Goal: Information Seeking & Learning: Learn about a topic

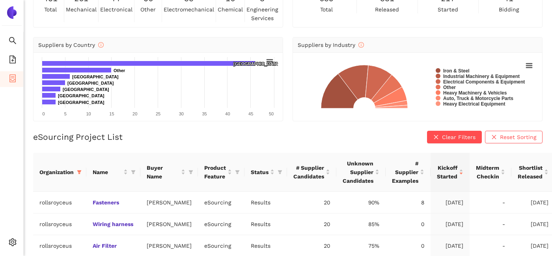
scroll to position [67, 0]
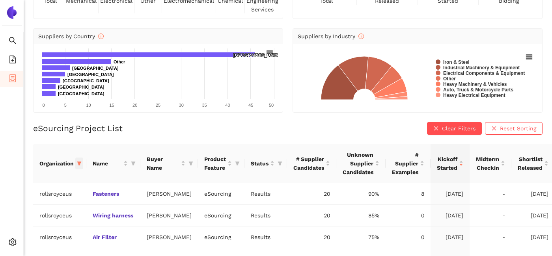
click at [81, 166] on icon "filter" at bounding box center [79, 163] width 5 height 5
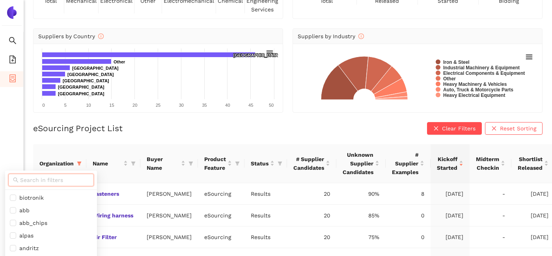
click at [48, 180] on input "text" at bounding box center [54, 180] width 69 height 9
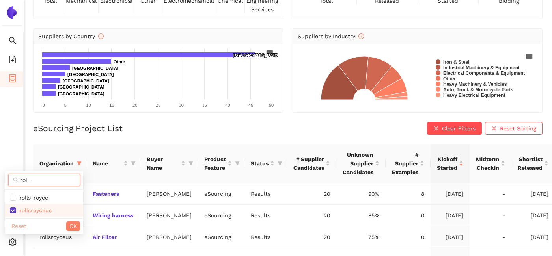
type input "roll"
click at [21, 226] on span "Reset" at bounding box center [18, 226] width 15 height 9
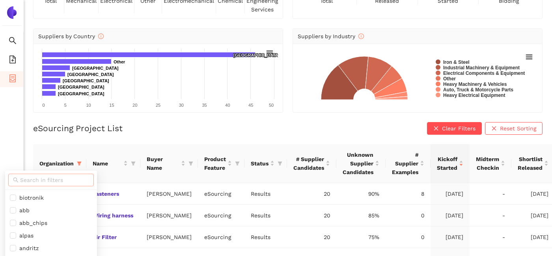
click at [38, 180] on input "text" at bounding box center [54, 180] width 69 height 9
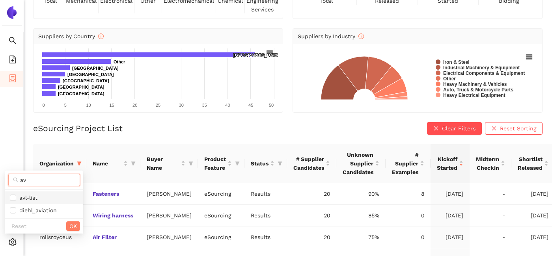
type input "av"
click at [37, 195] on span "avl-list" at bounding box center [26, 198] width 21 height 6
checkbox input "true"
click at [79, 229] on button "OK" at bounding box center [73, 226] width 14 height 9
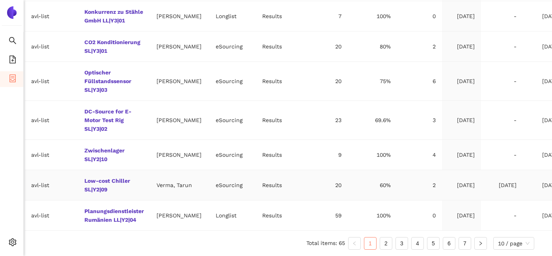
scroll to position [358, 0]
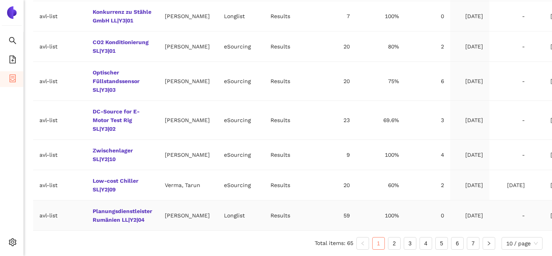
click at [218, 221] on td "Longlist" at bounding box center [241, 216] width 47 height 30
copy td "Longlist"
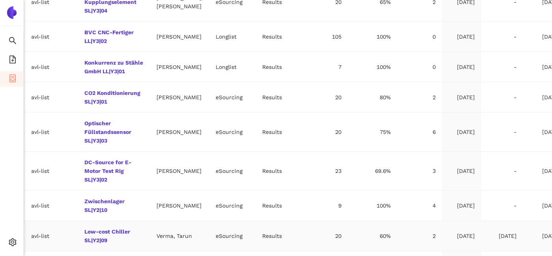
scroll to position [358, 8]
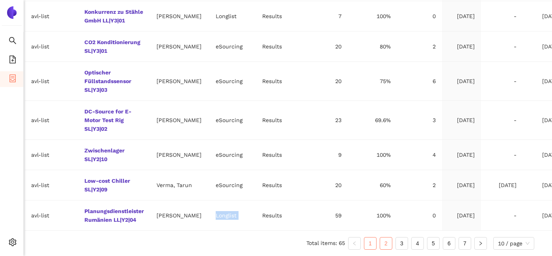
click at [387, 243] on link "2" at bounding box center [386, 244] width 12 height 12
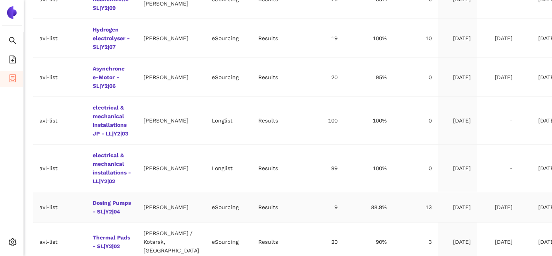
scroll to position [453, 0]
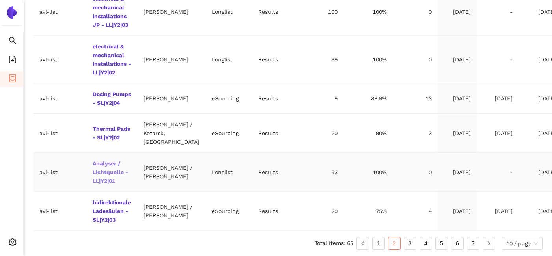
click at [0, 0] on link "Analyser / Lichtquelle - LL|Y2|01" at bounding box center [0, 0] width 0 height 0
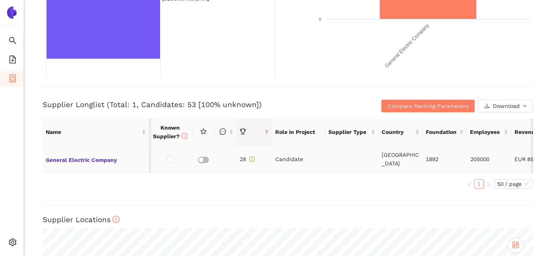
scroll to position [244, 0]
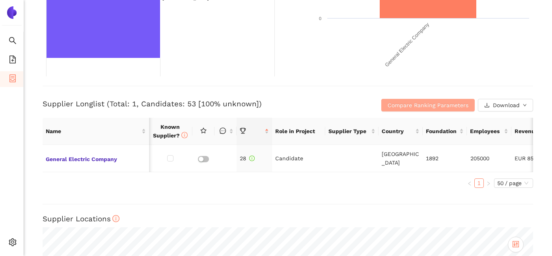
click at [430, 105] on span "Compare Ranking Parameters" at bounding box center [428, 105] width 81 height 9
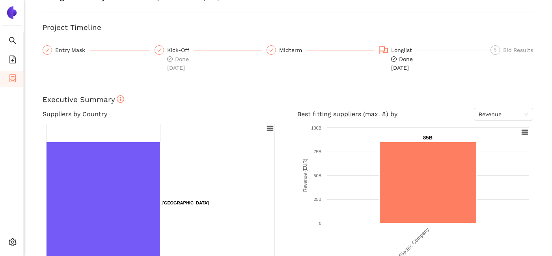
scroll to position [0, 0]
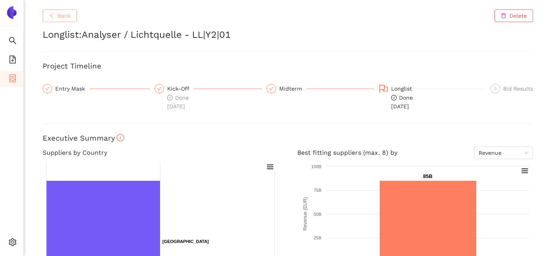
click at [74, 18] on button "Back" at bounding box center [60, 15] width 34 height 13
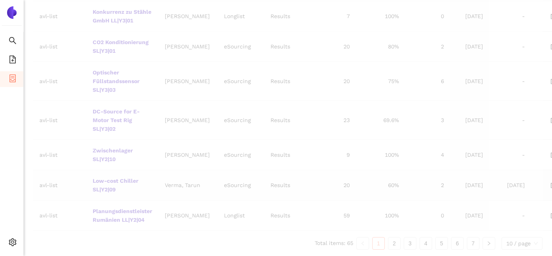
scroll to position [358, 0]
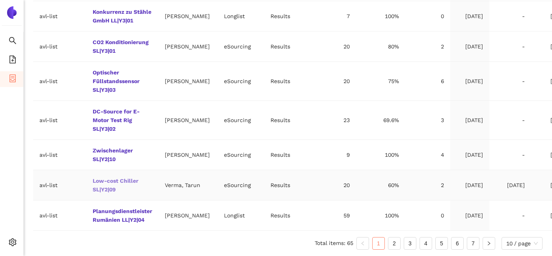
click at [0, 0] on link "Low-cost Chiller SL|Y2|09" at bounding box center [0, 0] width 0 height 0
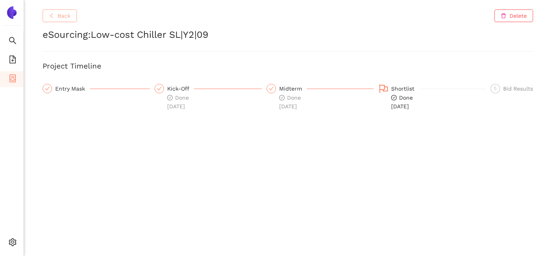
click at [63, 19] on span "Back" at bounding box center [64, 15] width 13 height 9
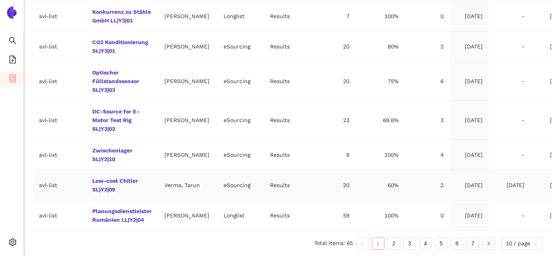
scroll to position [358, 8]
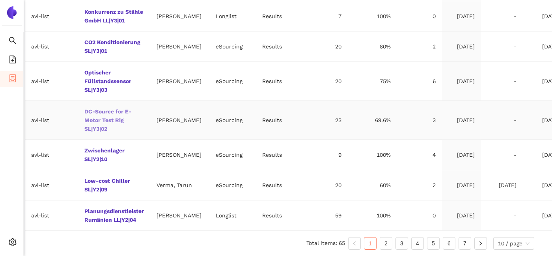
click at [0, 0] on link "DC-Source for E-Motor Test Rig SL|Y3|02" at bounding box center [0, 0] width 0 height 0
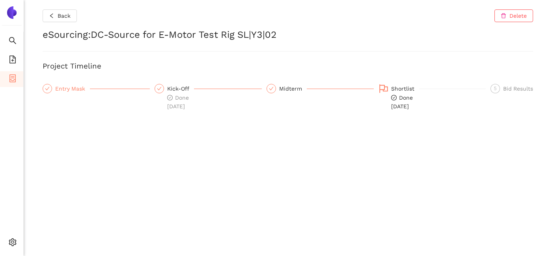
click at [71, 91] on div "Entry Mask" at bounding box center [72, 88] width 35 height 9
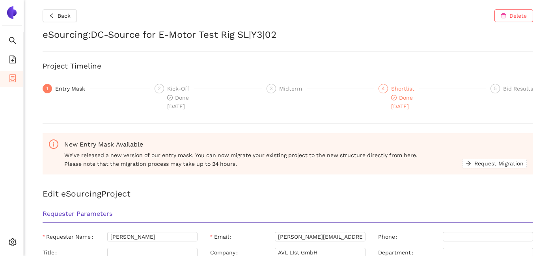
click at [401, 92] on div "Shortlist" at bounding box center [405, 88] width 28 height 9
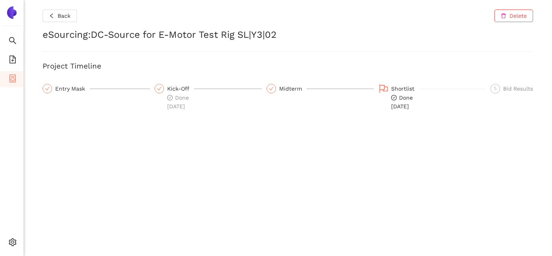
click at [395, 89] on div "Shortlist" at bounding box center [405, 88] width 28 height 9
click at [397, 98] on span "Done 5.5.2025" at bounding box center [402, 102] width 22 height 15
click at [397, 97] on span "Done 5.5.2025" at bounding box center [402, 102] width 22 height 15
click at [68, 88] on div "Entry Mask" at bounding box center [72, 88] width 35 height 9
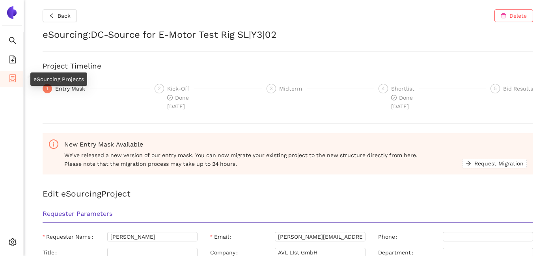
click at [17, 79] on li "eSourcing Projects" at bounding box center [11, 79] width 23 height 16
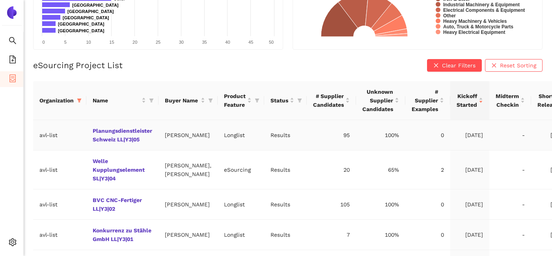
scroll to position [131, 0]
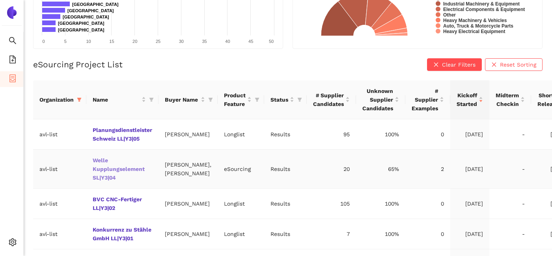
click at [0, 0] on link "Welle Kupplungselement SL|Y3|04" at bounding box center [0, 0] width 0 height 0
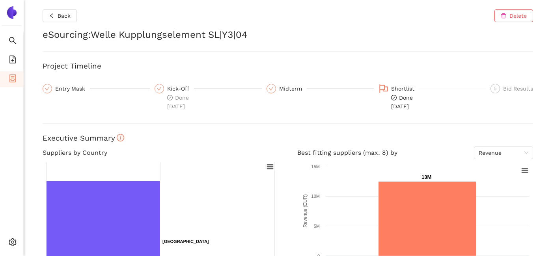
click at [58, 22] on div "Back Delete eSourcing : Welle Kupplungselement SL|Y3|04 Project Timeline Entry …" at bounding box center [288, 128] width 529 height 256
click at [56, 19] on button "Back" at bounding box center [60, 15] width 34 height 13
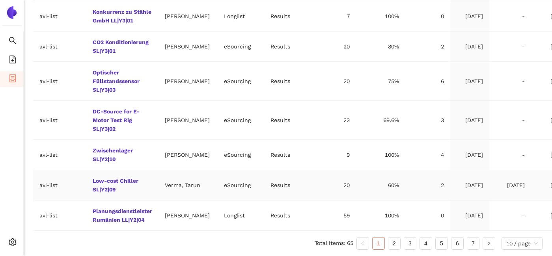
scroll to position [358, 8]
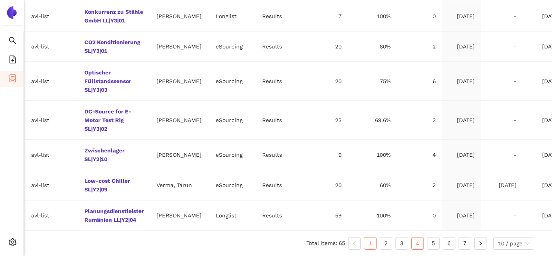
click at [416, 243] on link "4" at bounding box center [418, 244] width 12 height 12
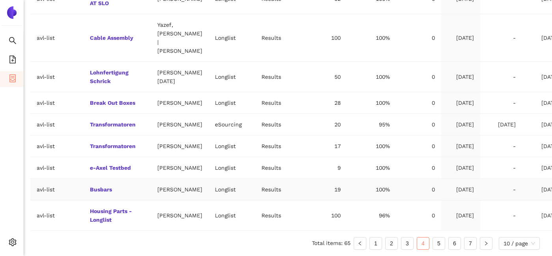
scroll to position [305, 3]
click at [134, 134] on td "Transformatoren" at bounding box center [117, 125] width 67 height 22
click at [0, 0] on link "Transformatoren" at bounding box center [0, 0] width 0 height 0
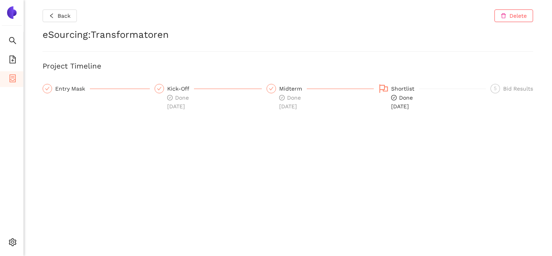
click at [395, 94] on div "Done [DATE]" at bounding box center [405, 102] width 28 height 17
click at [388, 91] on icon "flag" at bounding box center [383, 88] width 9 height 9
click at [79, 92] on div "Entry Mask" at bounding box center [72, 88] width 35 height 9
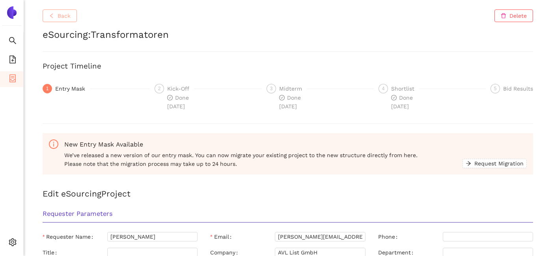
click at [69, 17] on span "Back" at bounding box center [64, 15] width 13 height 9
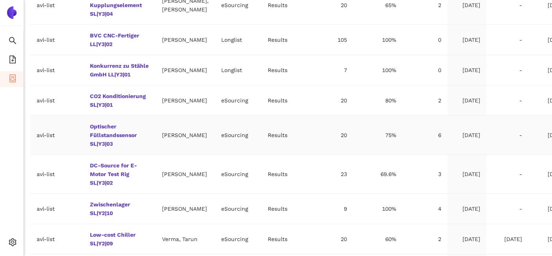
scroll to position [358, 3]
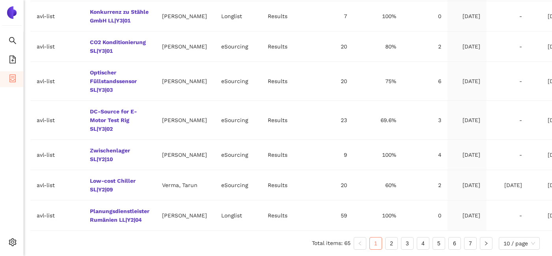
click at [431, 240] on ul "Total items: 65 1 2 3 4 5 6 7 10 / page" at bounding box center [285, 244] width 510 height 13
click at [438, 245] on link "5" at bounding box center [439, 244] width 12 height 12
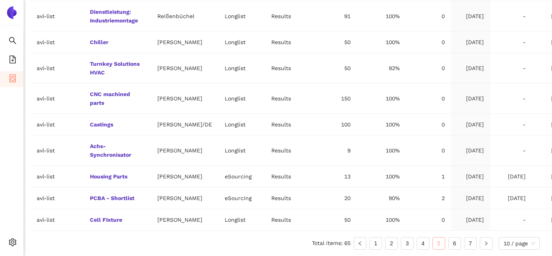
scroll to position [314, 3]
click at [0, 0] on link "Castings" at bounding box center [0, 0] width 0 height 0
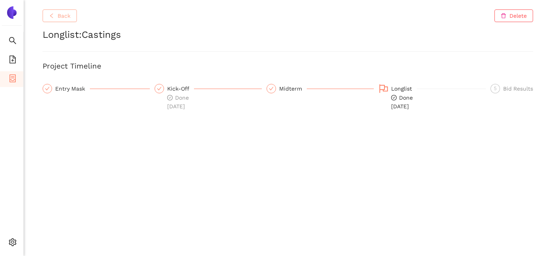
click at [71, 15] on button "Back" at bounding box center [60, 15] width 34 height 13
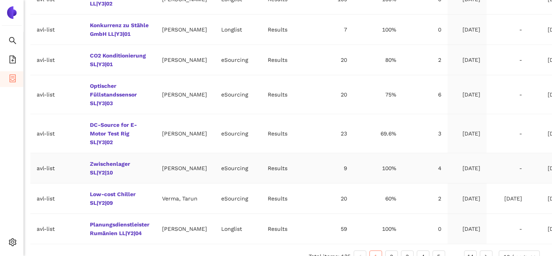
scroll to position [358, 3]
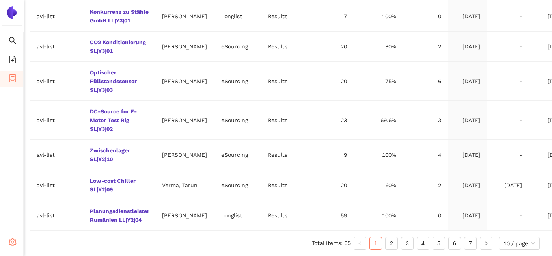
click at [11, 241] on icon "setting" at bounding box center [12, 243] width 7 height 8
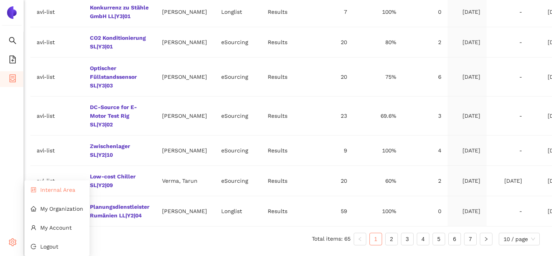
click at [63, 187] on span "Internal Area" at bounding box center [57, 190] width 35 height 6
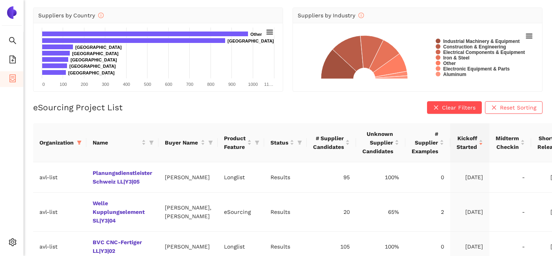
scroll to position [88, 0]
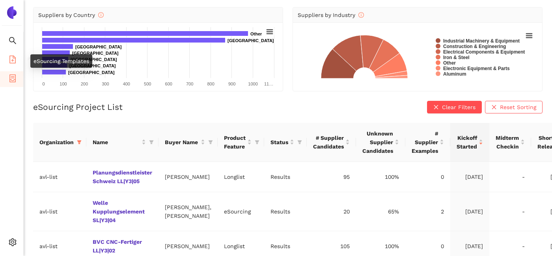
click at [11, 61] on icon "file-add" at bounding box center [13, 60] width 8 height 8
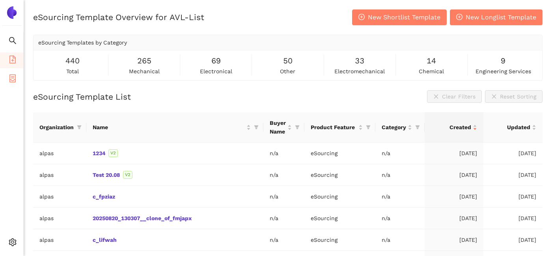
click at [10, 83] on span "container" at bounding box center [13, 80] width 8 height 16
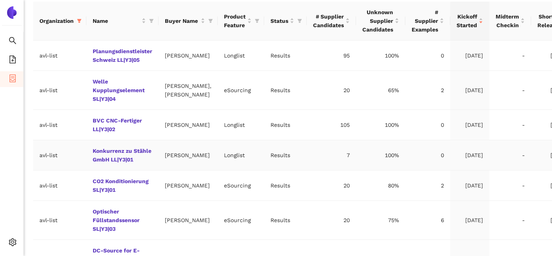
scroll to position [213, 0]
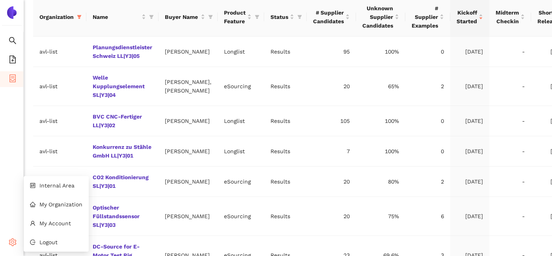
click at [13, 244] on icon "setting" at bounding box center [13, 243] width 8 height 8
click at [52, 189] on li "Internal Area" at bounding box center [56, 186] width 65 height 16
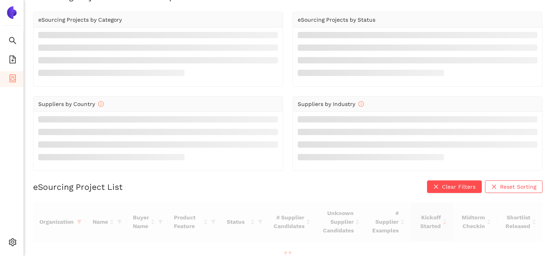
scroll to position [21, 0]
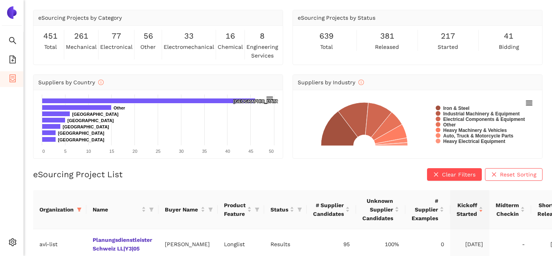
click at [505, 37] on span "41" at bounding box center [508, 36] width 9 height 12
drag, startPoint x: 505, startPoint y: 37, endPoint x: 511, endPoint y: 37, distance: 5.9
click at [511, 37] on span "41" at bounding box center [508, 36] width 9 height 12
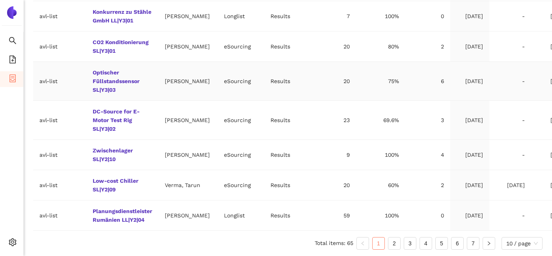
scroll to position [358, 8]
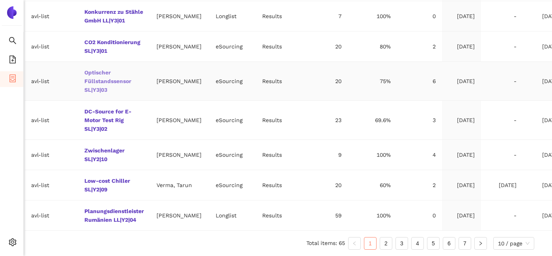
click at [0, 0] on link "Optischer Füllstandssensor SL|Y3|03" at bounding box center [0, 0] width 0 height 0
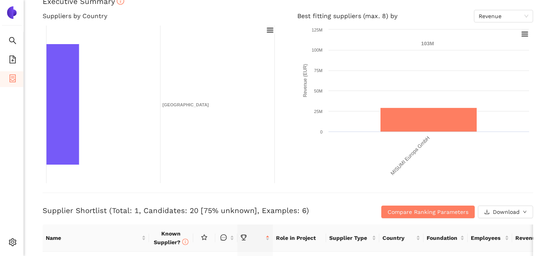
scroll to position [189, 0]
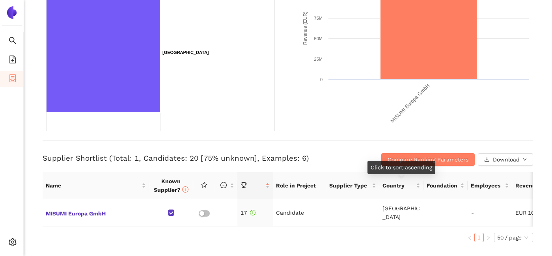
click at [423, 163] on div "Click to sort ascending" at bounding box center [402, 167] width 68 height 13
click at [416, 156] on span "Compare Ranking Parameters" at bounding box center [428, 159] width 81 height 9
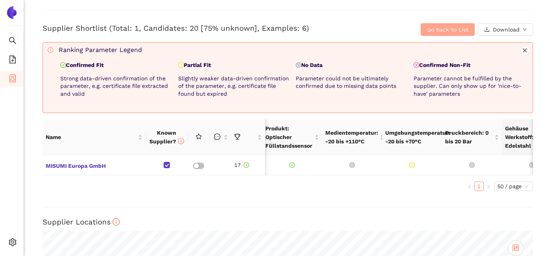
scroll to position [278, 0]
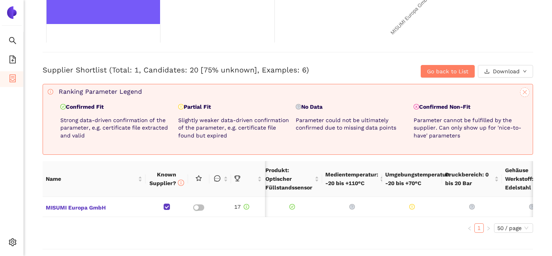
click at [525, 91] on icon "close" at bounding box center [525, 93] width 6 height 6
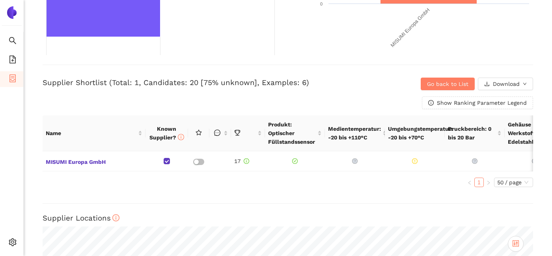
scroll to position [0, 0]
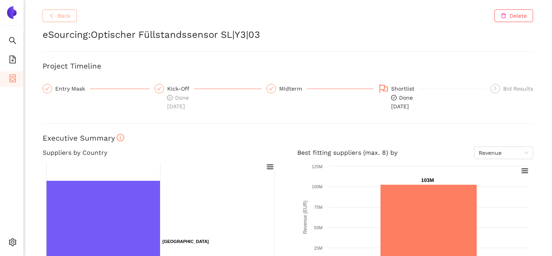
click at [65, 16] on span "Back" at bounding box center [64, 15] width 13 height 9
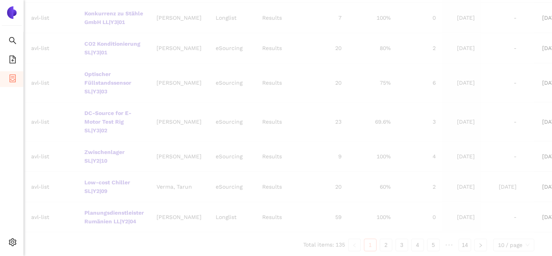
scroll to position [368, 8]
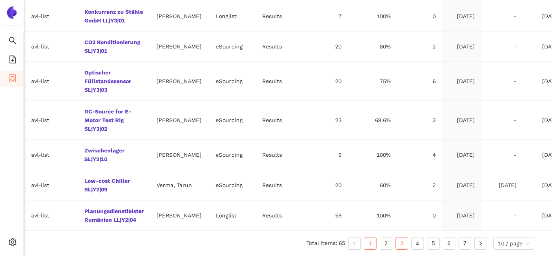
click at [396, 241] on link "3" at bounding box center [402, 244] width 12 height 12
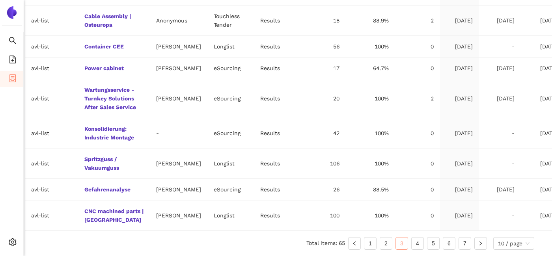
scroll to position [305, 8]
click at [0, 0] on link "Gefahrenanalyse" at bounding box center [0, 0] width 0 height 0
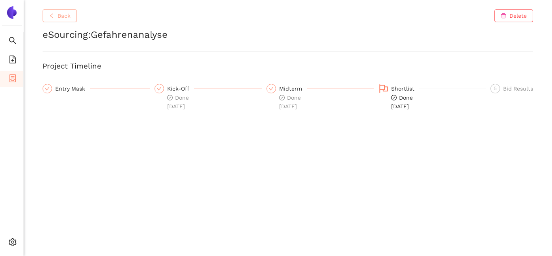
click at [70, 20] on span "Back" at bounding box center [64, 15] width 13 height 9
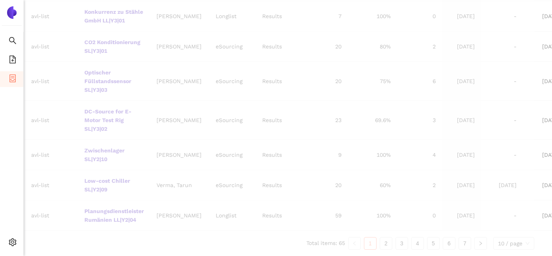
scroll to position [358, 8]
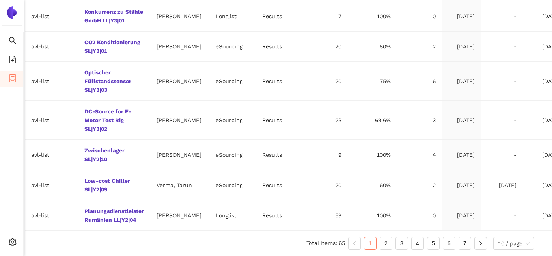
click at [413, 245] on link "4" at bounding box center [418, 244] width 12 height 12
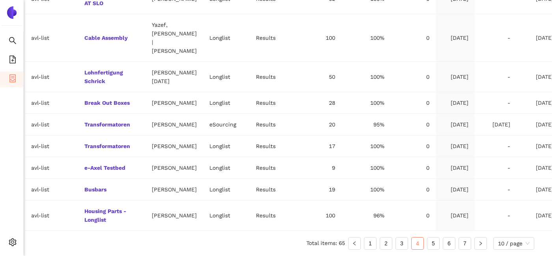
scroll to position [340, 3]
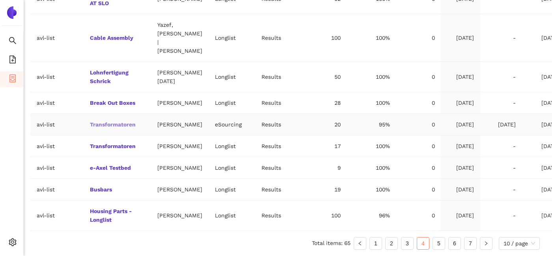
click at [0, 0] on link "Transformatoren" at bounding box center [0, 0] width 0 height 0
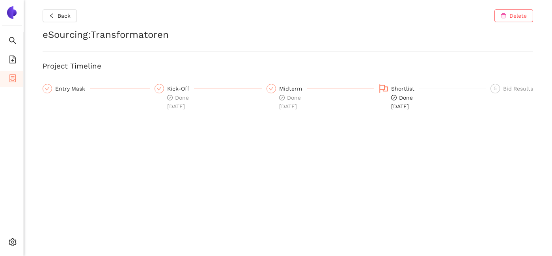
click at [407, 87] on div "Shortlist" at bounding box center [405, 88] width 28 height 9
click at [395, 95] on icon "check-circle" at bounding box center [394, 98] width 6 height 6
click at [402, 106] on span "Done 30.1.2024" at bounding box center [402, 102] width 22 height 15
click at [69, 20] on span "Back" at bounding box center [64, 15] width 13 height 9
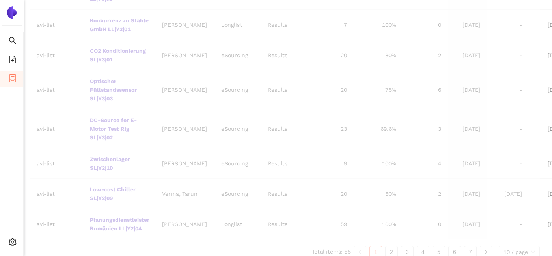
scroll to position [329, 3]
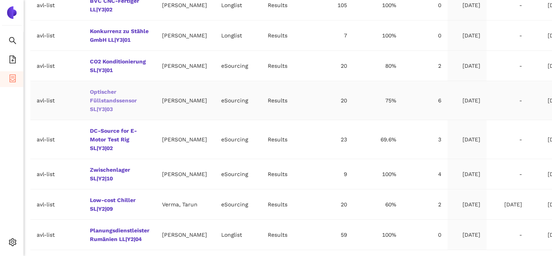
click at [0, 0] on link "Optischer Füllstandssensor SL|Y3|03" at bounding box center [0, 0] width 0 height 0
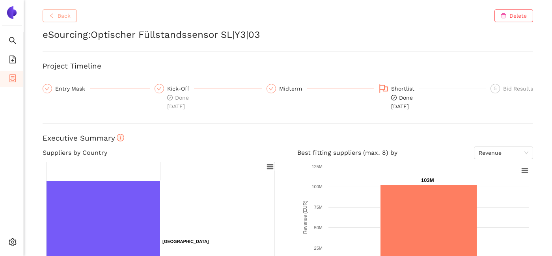
click at [70, 15] on span "Back" at bounding box center [64, 15] width 13 height 9
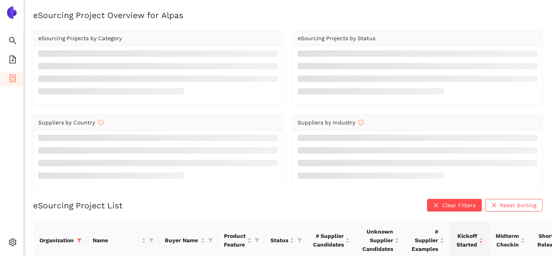
scroll to position [329, 3]
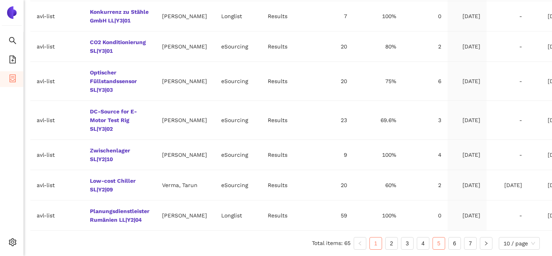
click at [439, 243] on link "5" at bounding box center [439, 244] width 12 height 12
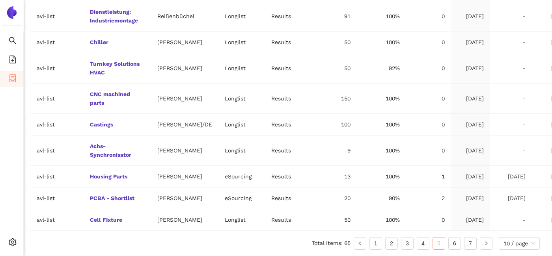
scroll to position [314, 3]
click at [0, 0] on link "PCBA - Shortlist" at bounding box center [0, 0] width 0 height 0
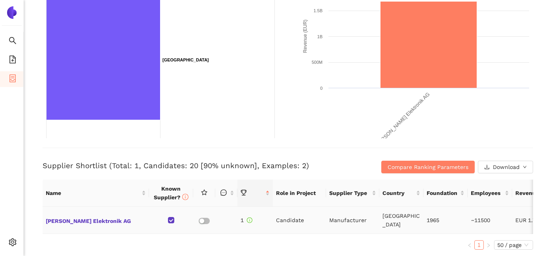
scroll to position [172, 0]
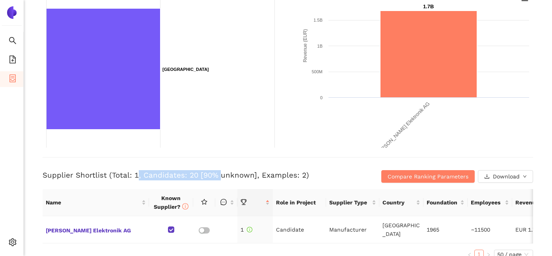
drag, startPoint x: 137, startPoint y: 174, endPoint x: 216, endPoint y: 173, distance: 79.3
click at [216, 173] on h3 "Supplier Shortlist (Total: 1, Candidates: 20 [90% unknown], Examples: 2)" at bounding box center [206, 175] width 327 height 10
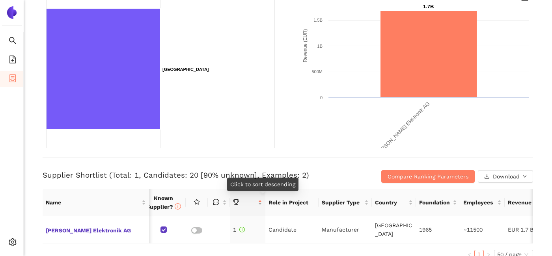
scroll to position [0, 0]
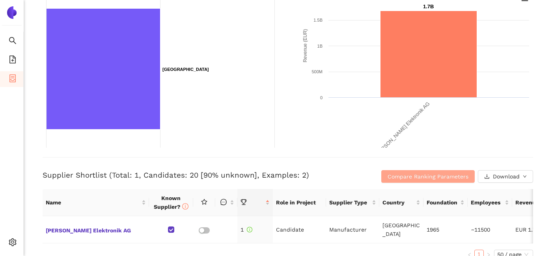
click at [425, 170] on button "Compare Ranking Parameters" at bounding box center [429, 176] width 94 height 13
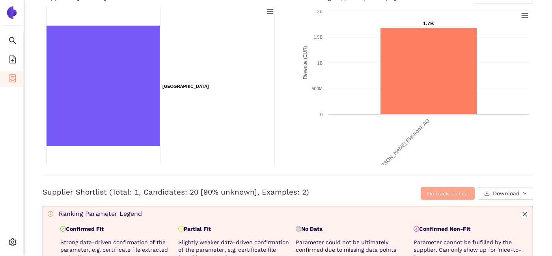
click at [434, 197] on span "Go back to List" at bounding box center [447, 193] width 41 height 9
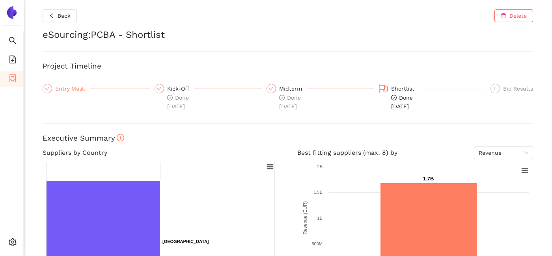
click at [77, 87] on div "Entry Mask" at bounding box center [72, 88] width 35 height 9
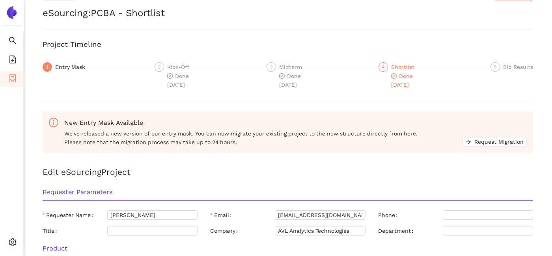
click at [397, 69] on div "Shortlist" at bounding box center [405, 66] width 28 height 9
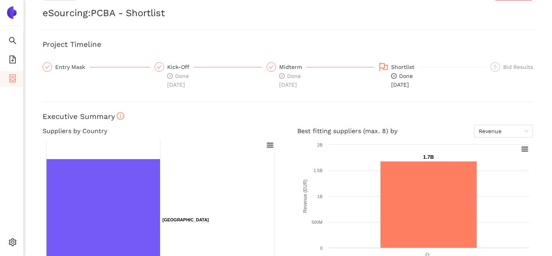
click at [407, 68] on div "Shortlist" at bounding box center [405, 66] width 28 height 9
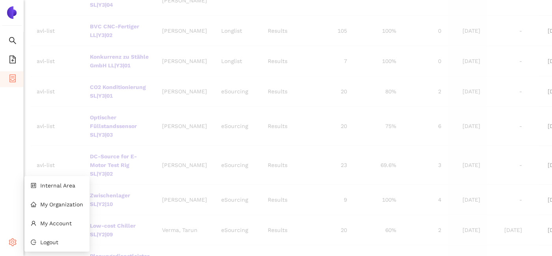
click at [10, 241] on icon "setting" at bounding box center [13, 243] width 8 height 8
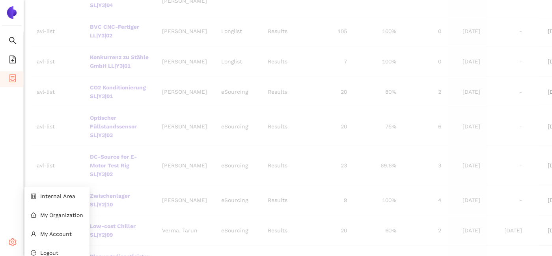
click at [60, 187] on ul "Internal Area My Organization My Account Logout" at bounding box center [56, 225] width 65 height 76
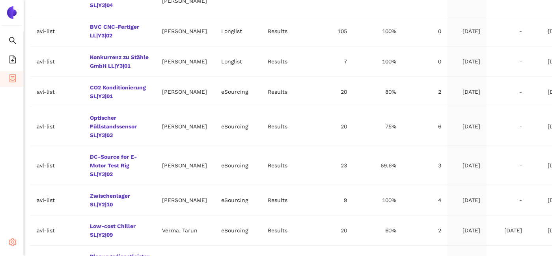
click at [13, 244] on icon at bounding box center [15, 244] width 4 height 0
click at [80, 146] on td "avl-list" at bounding box center [56, 126] width 53 height 39
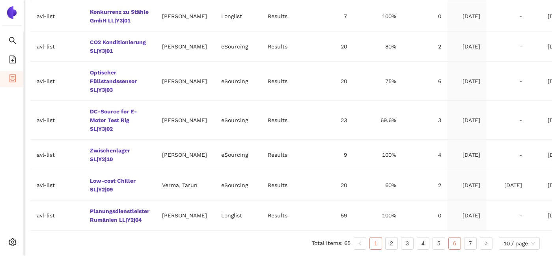
click at [451, 243] on link "6" at bounding box center [455, 244] width 12 height 12
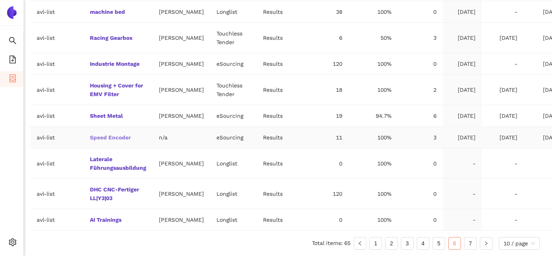
click at [0, 0] on link "Speed Encoder" at bounding box center [0, 0] width 0 height 0
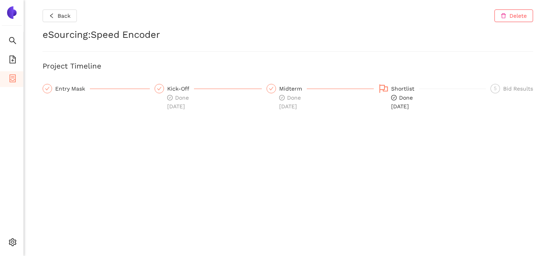
click at [390, 93] on div "Shortlist Done 17.11.2021" at bounding box center [432, 97] width 107 height 27
click at [67, 17] on span "Back" at bounding box center [64, 15] width 13 height 9
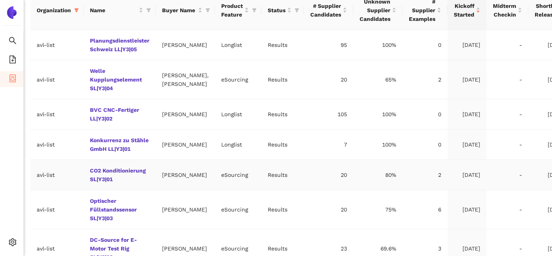
scroll to position [358, 3]
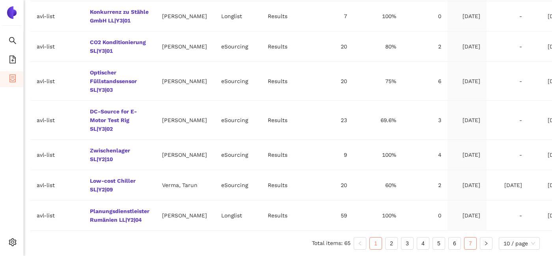
click at [466, 247] on link "7" at bounding box center [471, 244] width 12 height 12
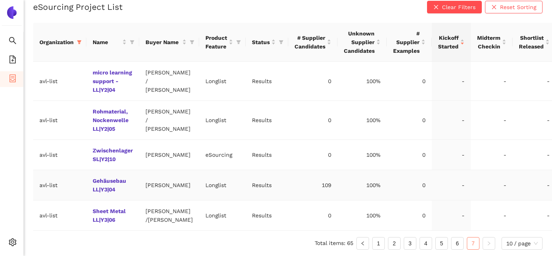
scroll to position [192, 0]
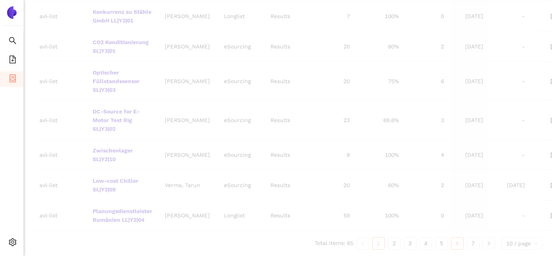
scroll to position [358, 0]
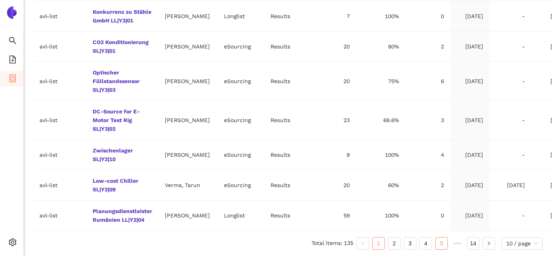
click at [442, 241] on link "5" at bounding box center [442, 244] width 12 height 12
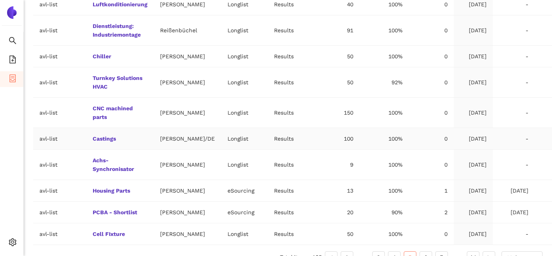
scroll to position [314, 0]
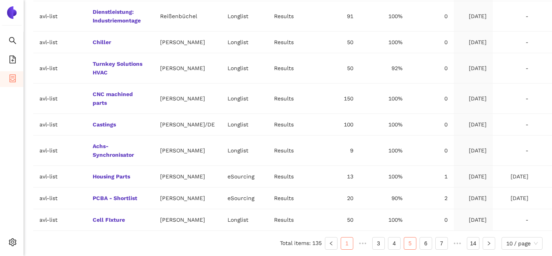
click at [347, 247] on link "1" at bounding box center [347, 244] width 12 height 12
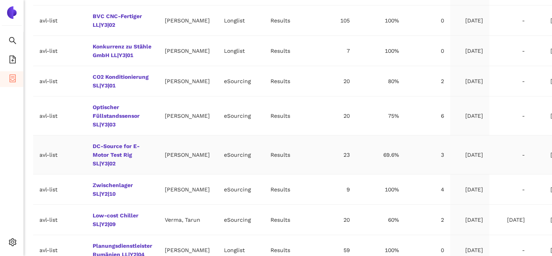
scroll to position [358, 0]
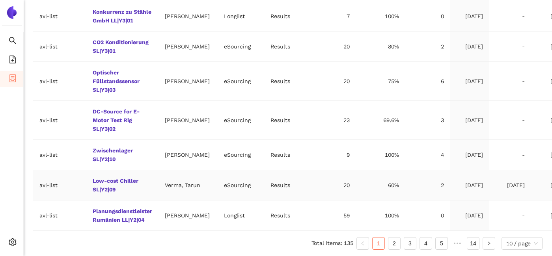
click at [393, 247] on link "2" at bounding box center [395, 244] width 12 height 12
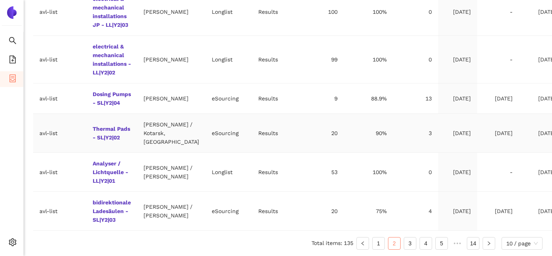
scroll to position [453, 0]
click at [374, 242] on link "1" at bounding box center [379, 244] width 12 height 12
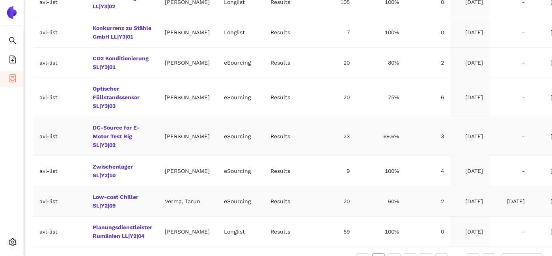
scroll to position [358, 0]
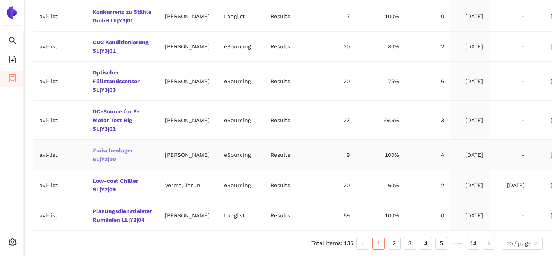
click at [0, 0] on link "Zwischenlager SL|Y2|10" at bounding box center [0, 0] width 0 height 0
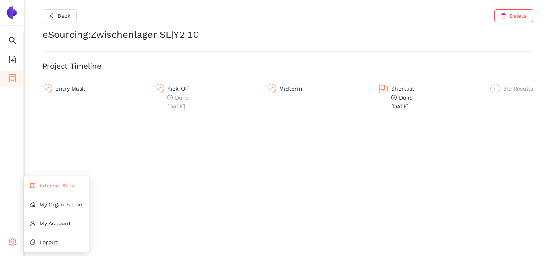
click at [49, 187] on span "Internal Area" at bounding box center [56, 186] width 35 height 6
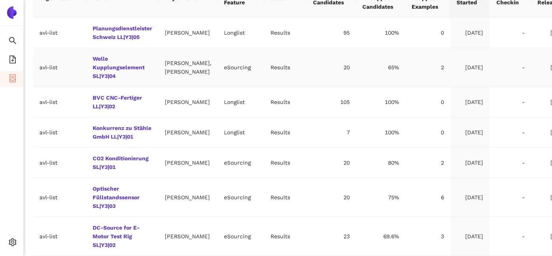
scroll to position [358, 0]
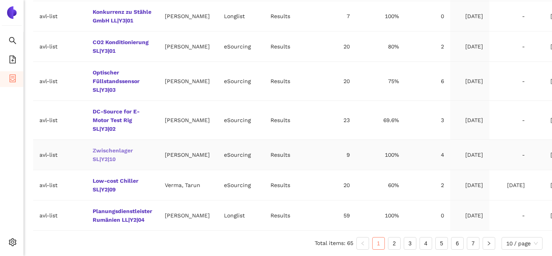
click at [0, 0] on link "Zwischenlager SL|Y2|10" at bounding box center [0, 0] width 0 height 0
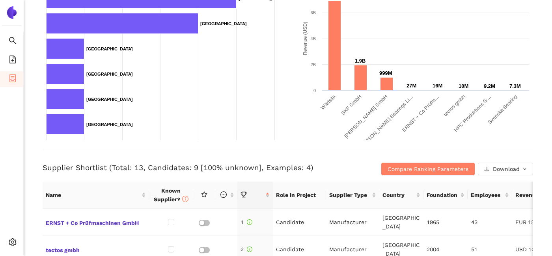
scroll to position [183, 0]
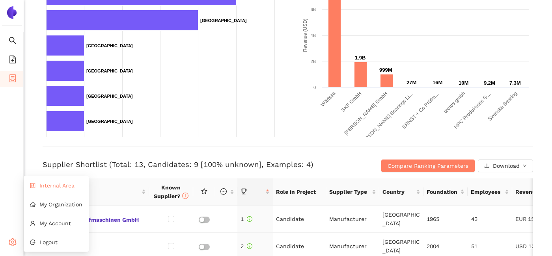
click at [53, 185] on span "Internal Area" at bounding box center [56, 186] width 35 height 6
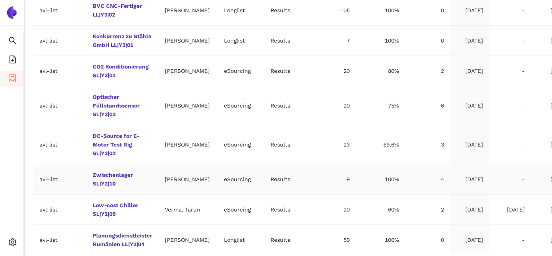
scroll to position [358, 0]
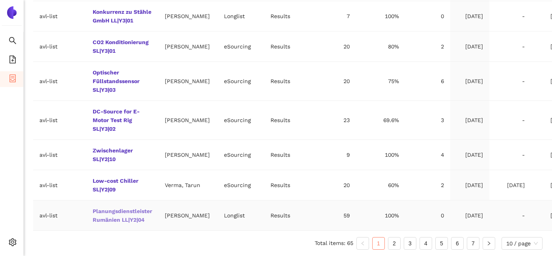
click at [0, 0] on link "Planungsdienstleister Rumänien LL|Y2|04" at bounding box center [0, 0] width 0 height 0
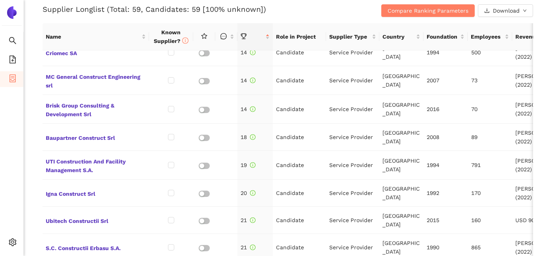
scroll to position [48, 0]
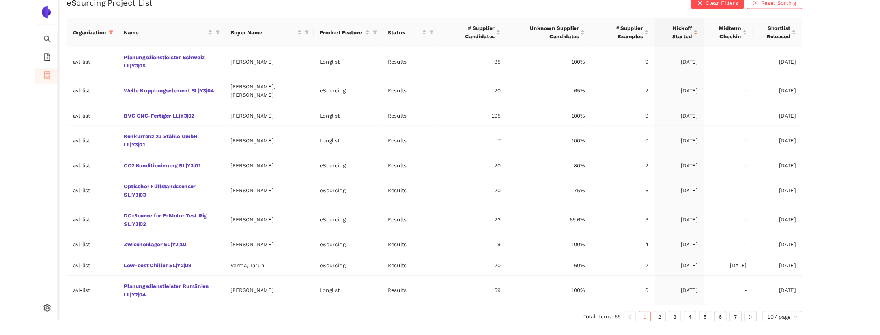
scroll to position [149, 0]
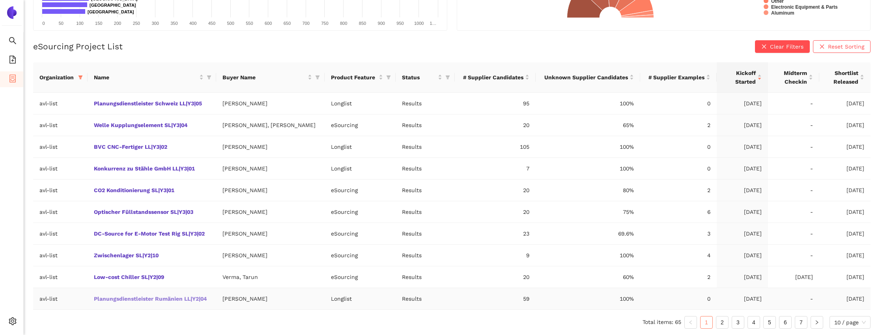
click at [0, 0] on link "Planungsdienstleister Rumänien LL|Y2|04" at bounding box center [0, 0] width 0 height 0
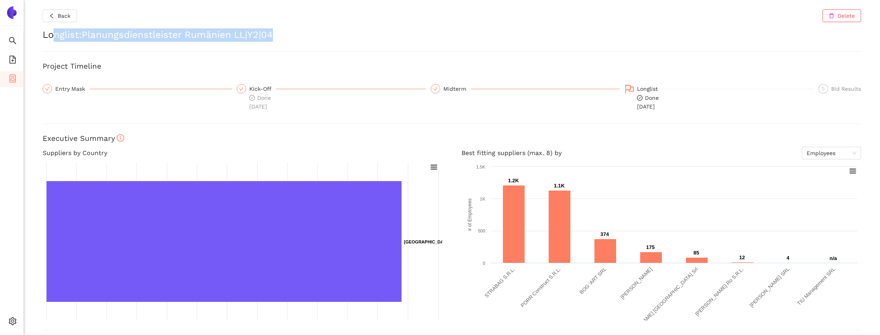
drag, startPoint x: 281, startPoint y: 32, endPoint x: 55, endPoint y: 36, distance: 225.8
click at [55, 36] on h2 "Longlist : Planungsdienstleister Rumänien LL|Y2|04" at bounding box center [452, 34] width 819 height 13
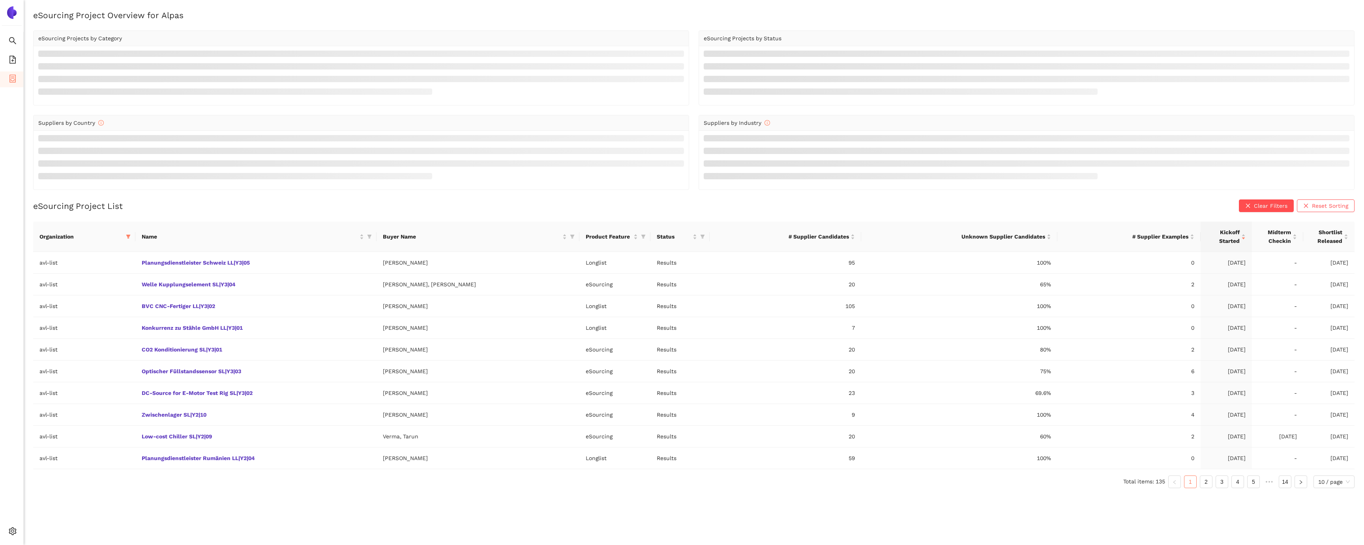
scroll to position [9, 0]
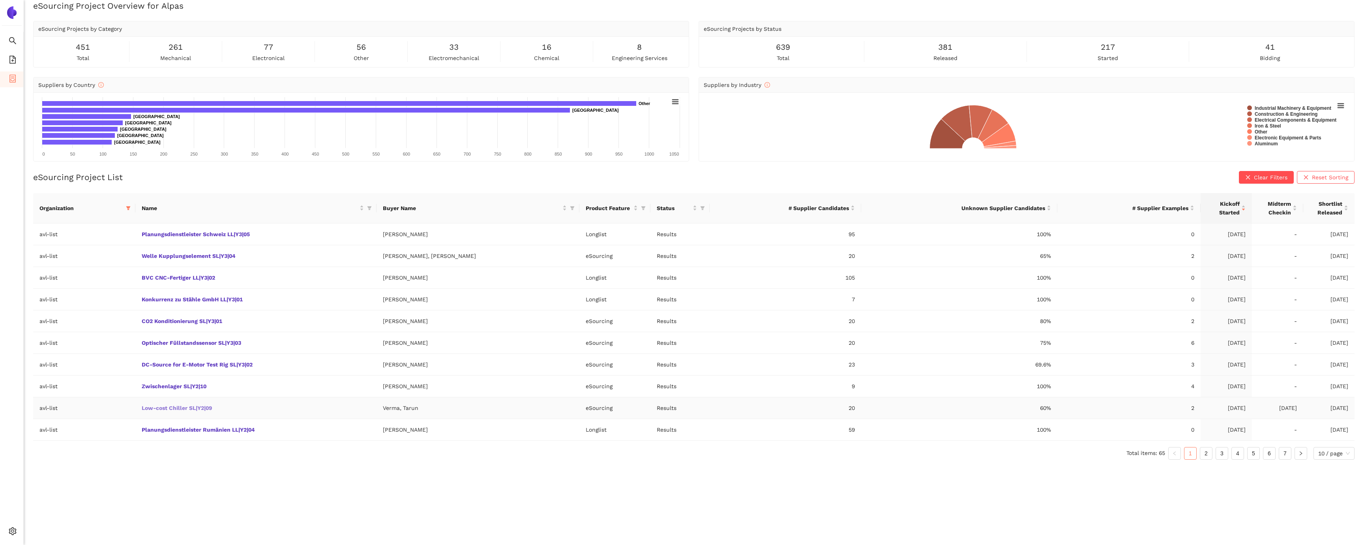
click at [0, 0] on link "Low-cost Chiller SL|Y2|09" at bounding box center [0, 0] width 0 height 0
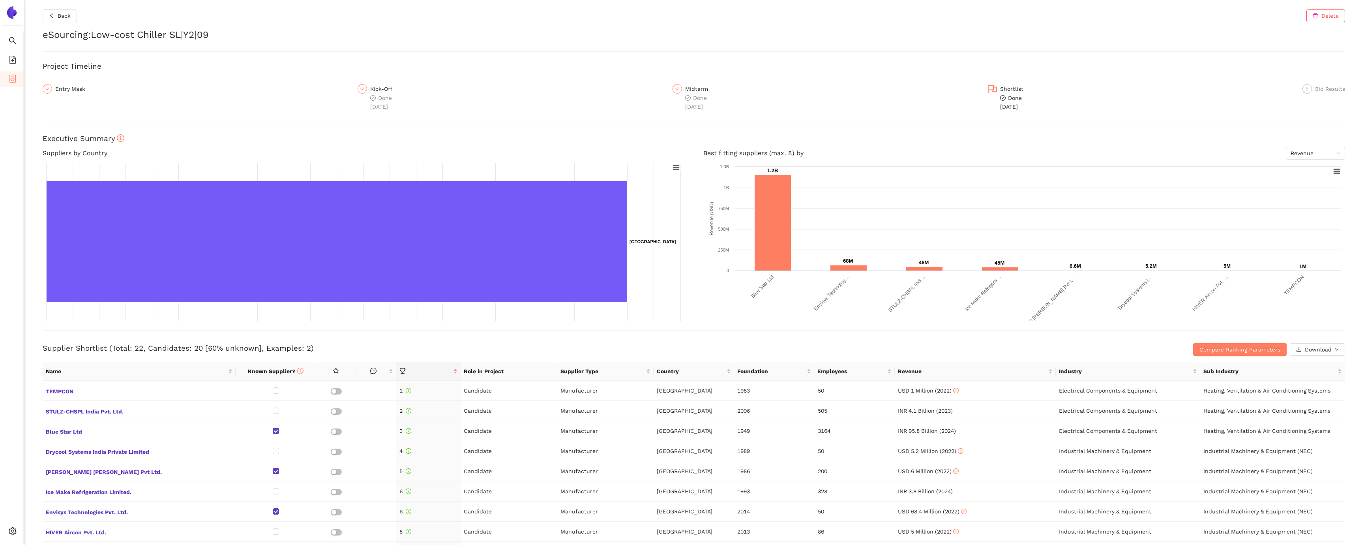
click at [172, 39] on h2 "eSourcing : Low-cost Chiller SL|Y2|09" at bounding box center [694, 34] width 1302 height 13
drag, startPoint x: 172, startPoint y: 39, endPoint x: 208, endPoint y: 38, distance: 35.9
click at [208, 39] on h2 "eSourcing : Low-cost Chiller SL|Y2|09" at bounding box center [694, 34] width 1302 height 13
copy h2 "SL|Y2|09"
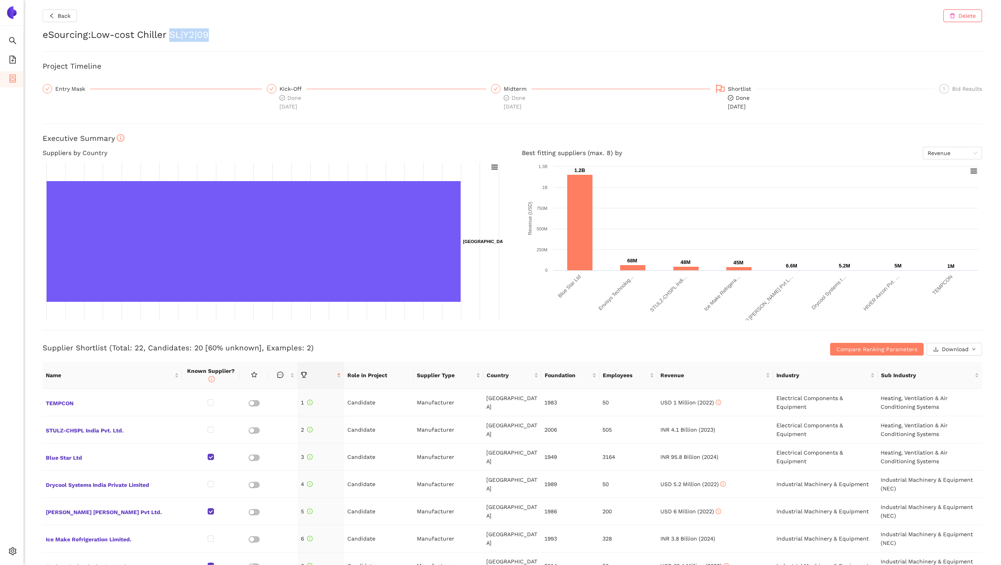
click at [210, 34] on h2 "eSourcing : Low-cost Chiller SL|Y2|09" at bounding box center [512, 34] width 939 height 13
drag, startPoint x: 210, startPoint y: 34, endPoint x: 135, endPoint y: 36, distance: 75.4
click at [135, 36] on h2 "eSourcing : Low-cost Chiller SL|Y2|09" at bounding box center [512, 34] width 939 height 13
click at [106, 36] on h2 "eSourcing : Low-cost Chiller SL|Y2|09" at bounding box center [512, 34] width 939 height 13
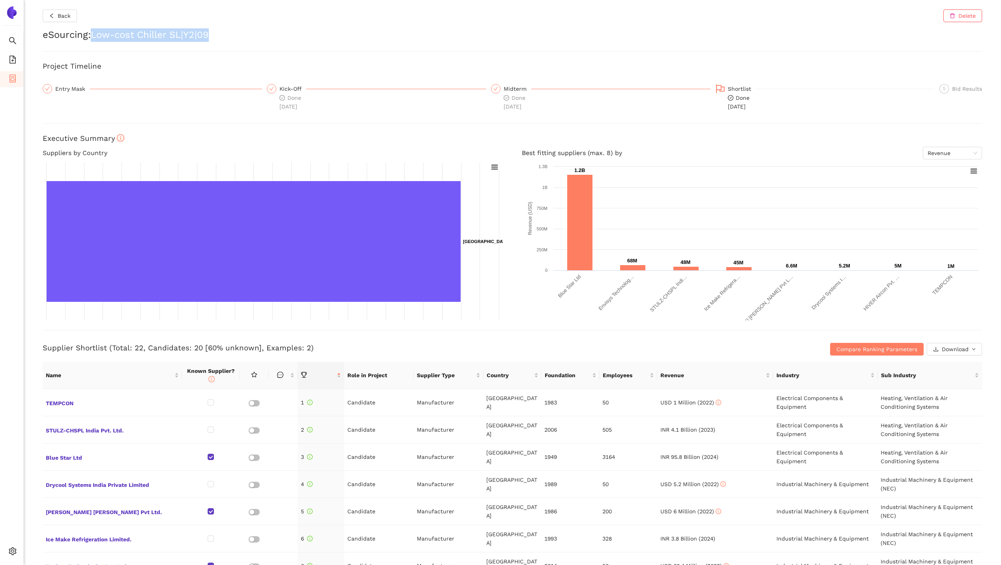
drag, startPoint x: 106, startPoint y: 36, endPoint x: 210, endPoint y: 34, distance: 104.6
click at [212, 35] on h2 "eSourcing : Low-cost Chiller SL|Y2|09" at bounding box center [512, 34] width 939 height 13
copy h2 "Low-cost Chiller SL|Y2|09"
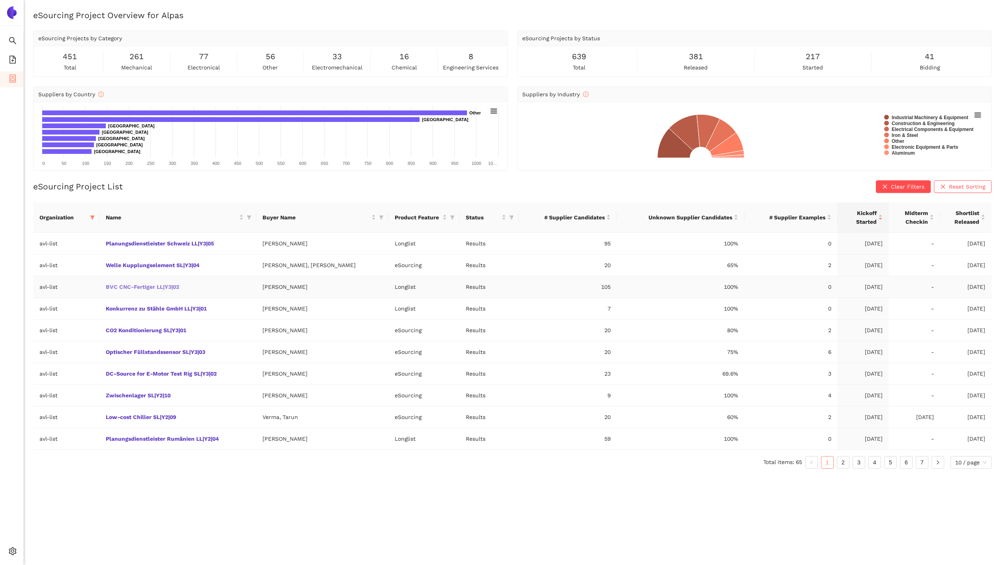
click at [0, 0] on link "BVC CNC-Fertiger LL|Y3|02" at bounding box center [0, 0] width 0 height 0
